Goal: Entertainment & Leisure: Consume media (video, audio)

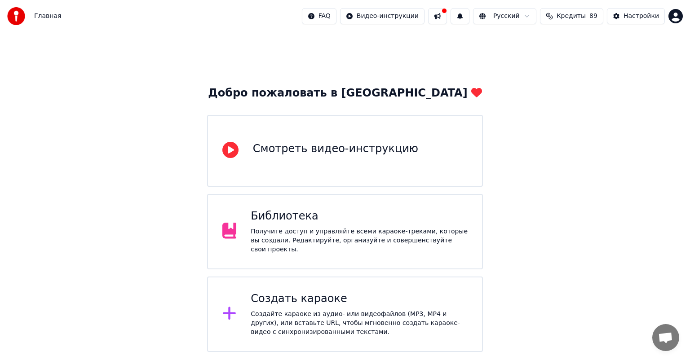
click at [261, 159] on div "Смотреть видео-инструкцию" at bounding box center [335, 151] width 165 height 18
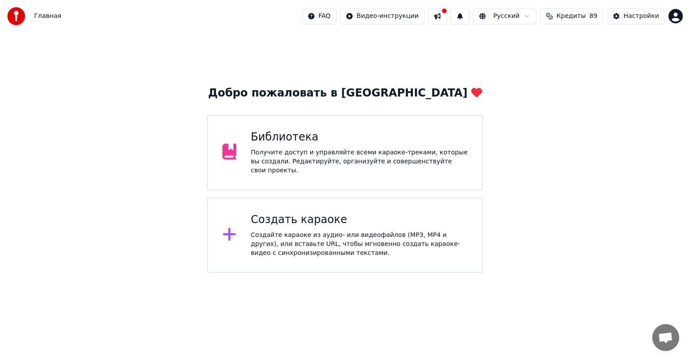
click at [278, 160] on div "Получите доступ и управляйте всеми караоке-треками, которые вы создали. Редакти…" at bounding box center [359, 161] width 217 height 27
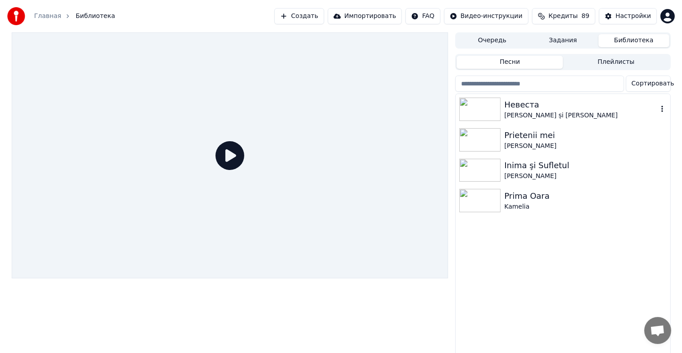
click at [491, 112] on img at bounding box center [479, 108] width 41 height 23
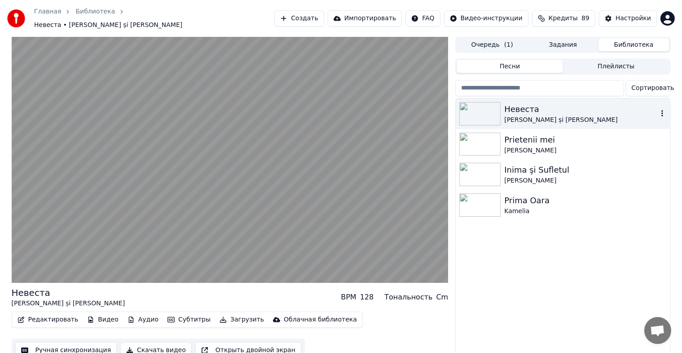
scroll to position [0, 0]
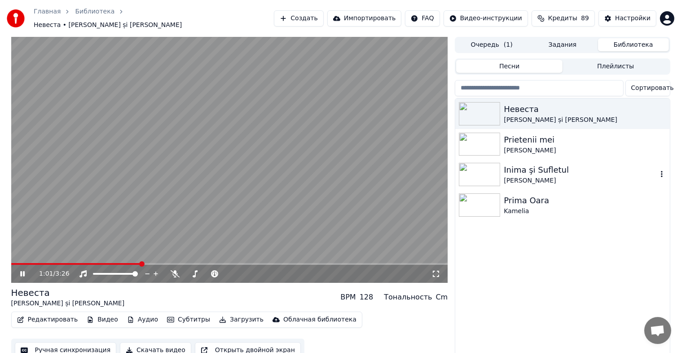
click at [512, 180] on div "[PERSON_NAME]" at bounding box center [580, 180] width 153 height 9
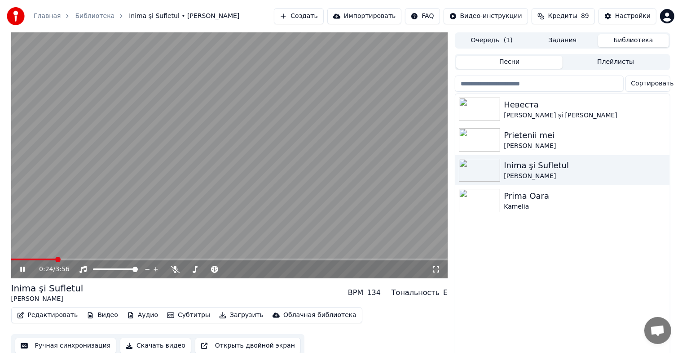
click at [25, 270] on icon at bounding box center [28, 268] width 21 height 7
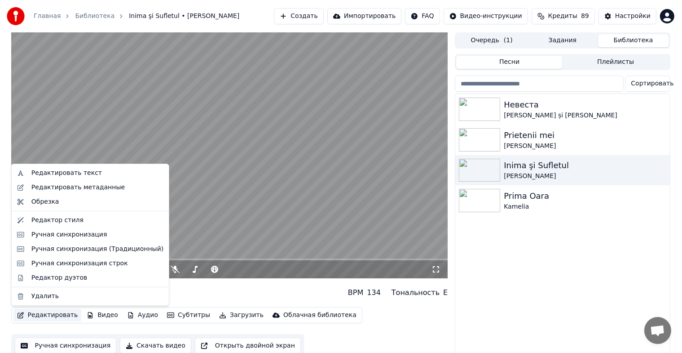
click at [45, 315] on button "Редактировать" at bounding box center [47, 315] width 68 height 13
click at [62, 235] on div "Ручная синхронизация" at bounding box center [69, 234] width 76 height 9
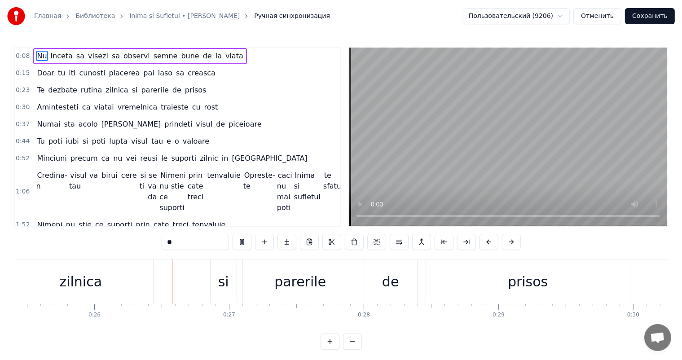
scroll to position [0, 3458]
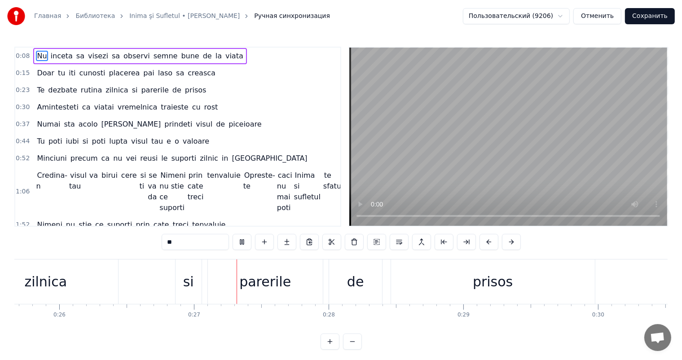
click at [604, 14] on button "Отменить" at bounding box center [598, 16] width 48 height 16
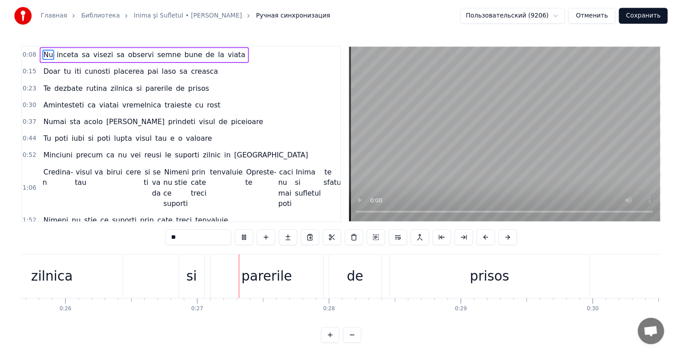
scroll to position [0, 0]
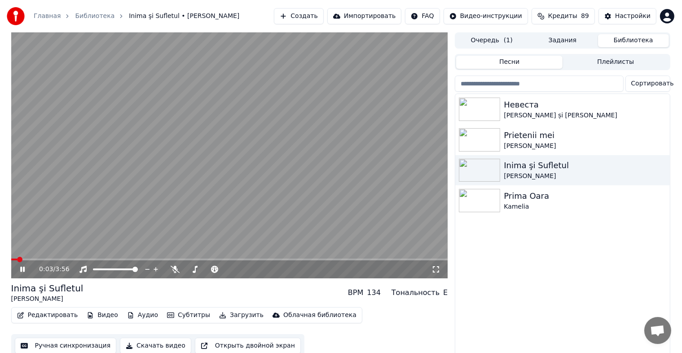
click at [57, 260] on div "0:03 / 3:56" at bounding box center [229, 269] width 437 height 18
click at [55, 258] on video at bounding box center [229, 155] width 437 height 246
click at [50, 259] on span at bounding box center [229, 259] width 437 height 2
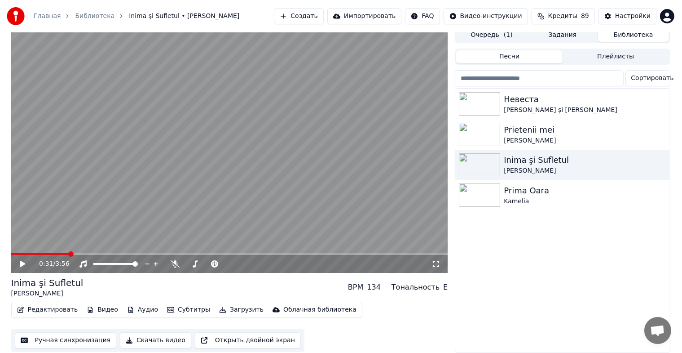
scroll to position [11, 0]
